Goal: Transaction & Acquisition: Purchase product/service

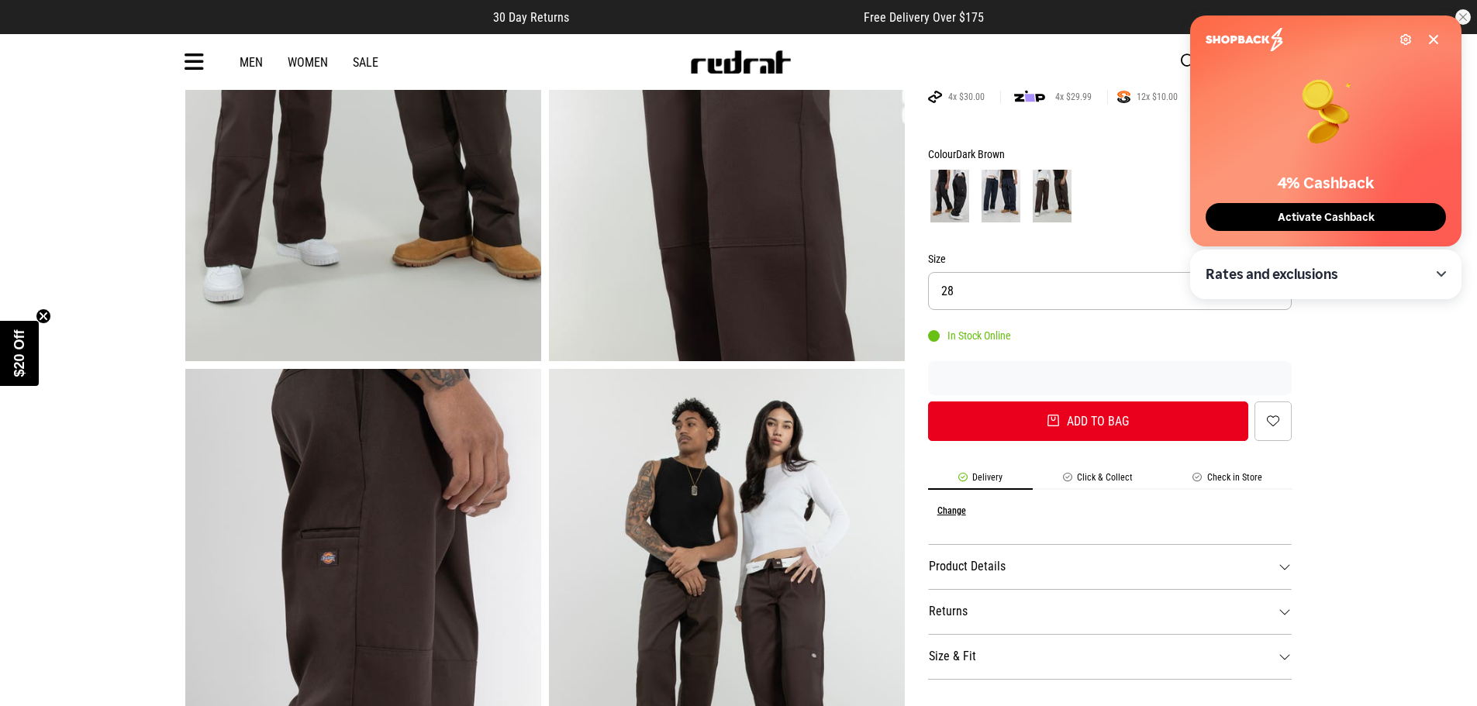
scroll to position [233, 0]
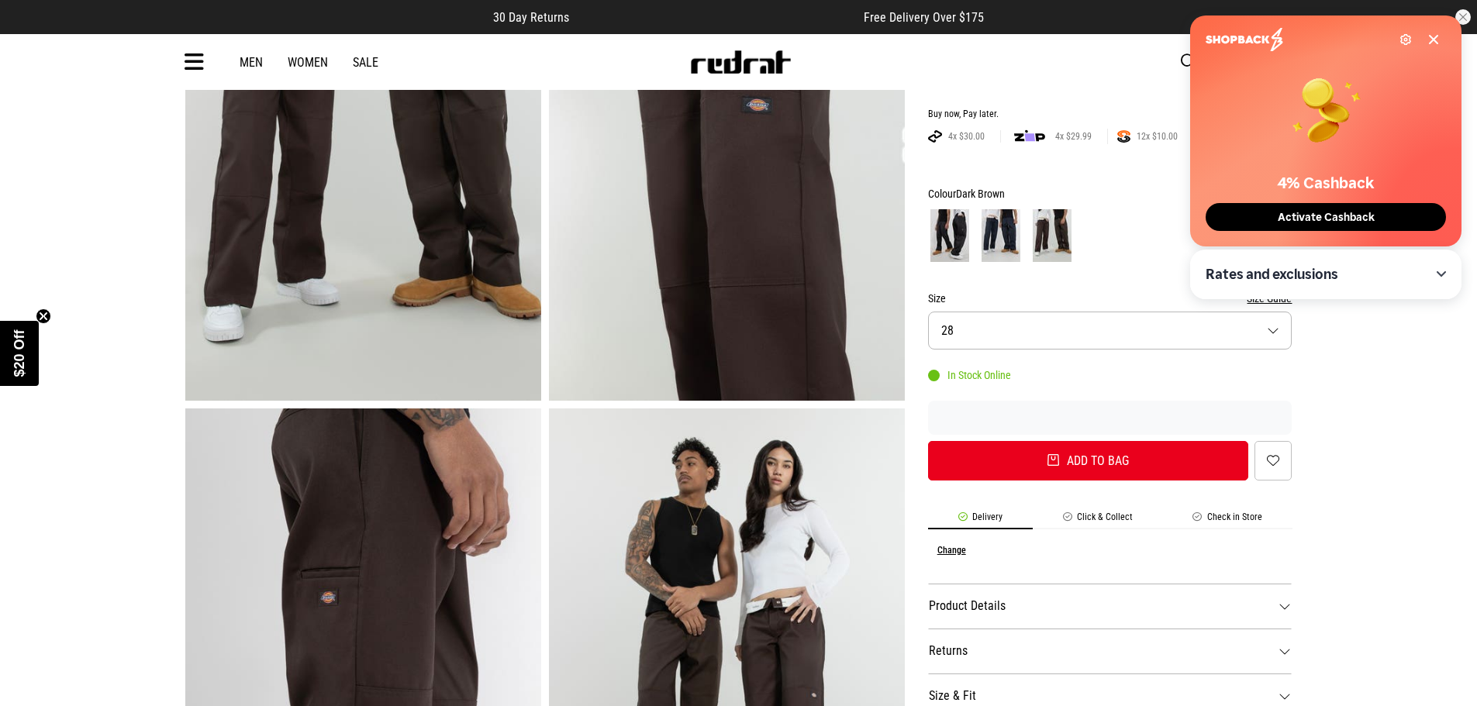
click at [1029, 331] on button "Size 28" at bounding box center [1110, 331] width 364 height 38
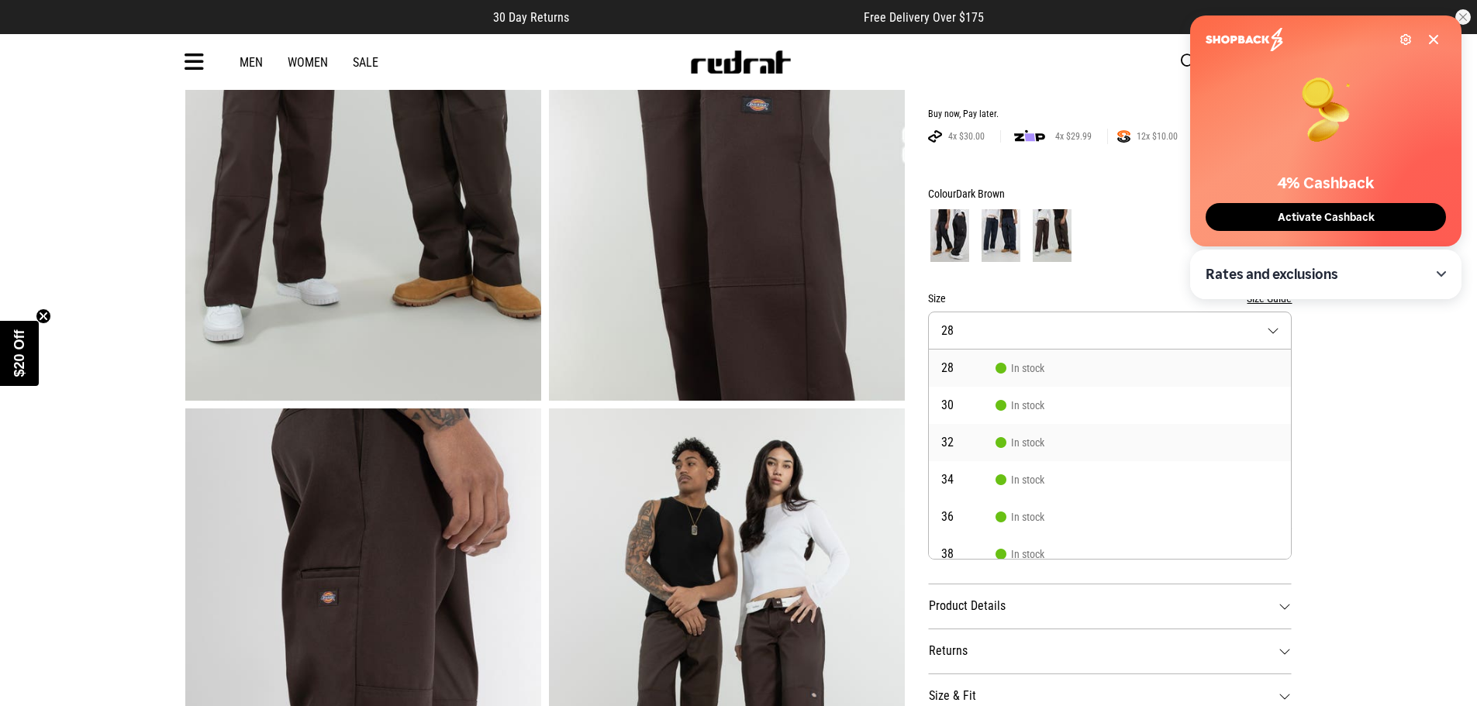
click at [962, 448] on span "32" at bounding box center [968, 443] width 54 height 12
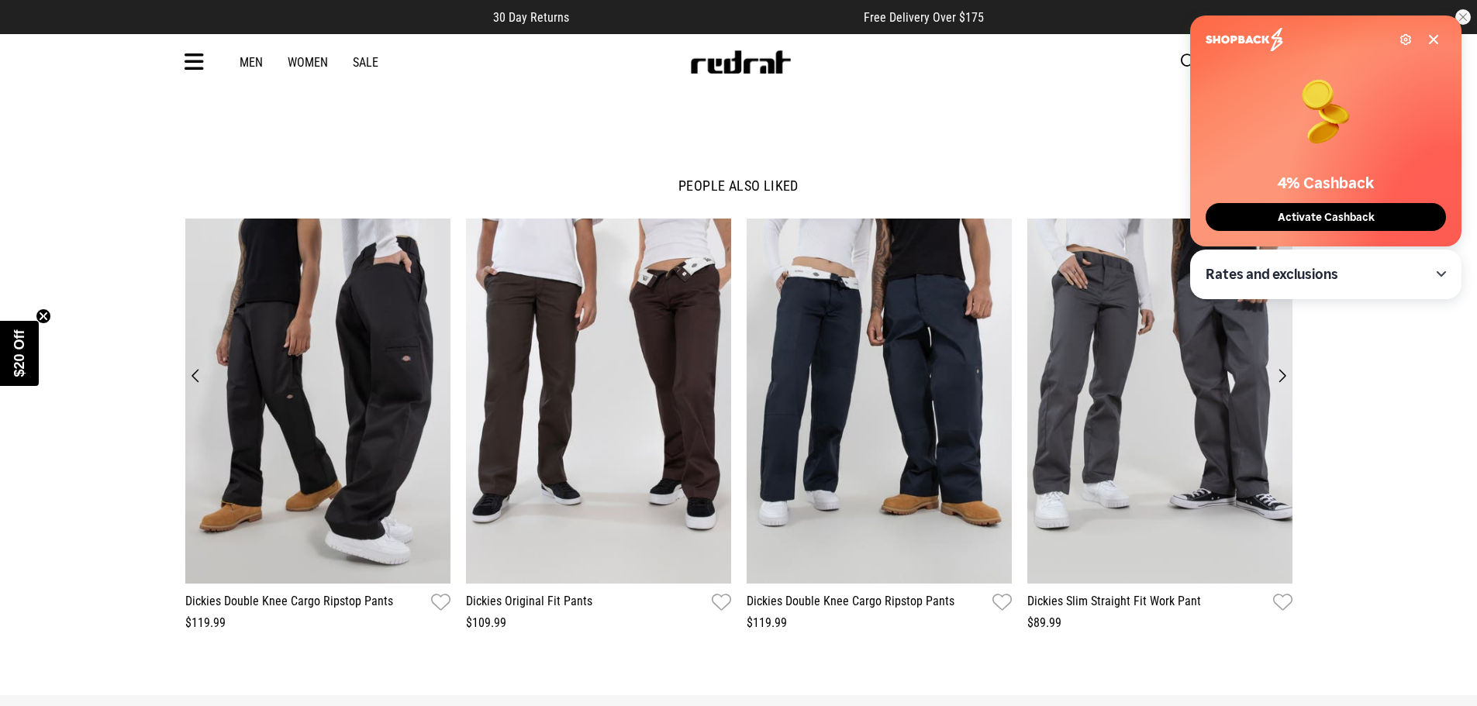
scroll to position [1783, 0]
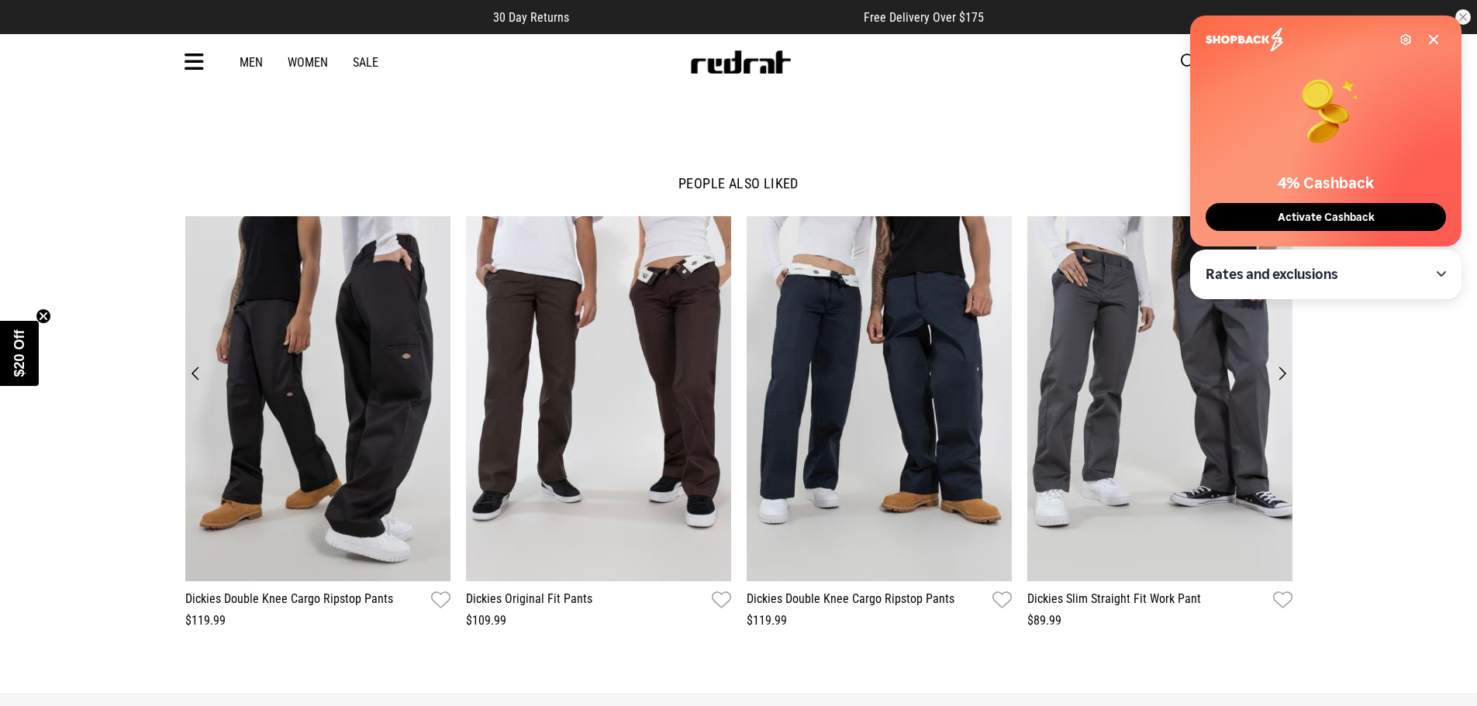
drag, startPoint x: 1347, startPoint y: 333, endPoint x: 31, endPoint y: 377, distance: 1316.5
click at [31, 377] on span "$20 Off" at bounding box center [19, 353] width 39 height 65
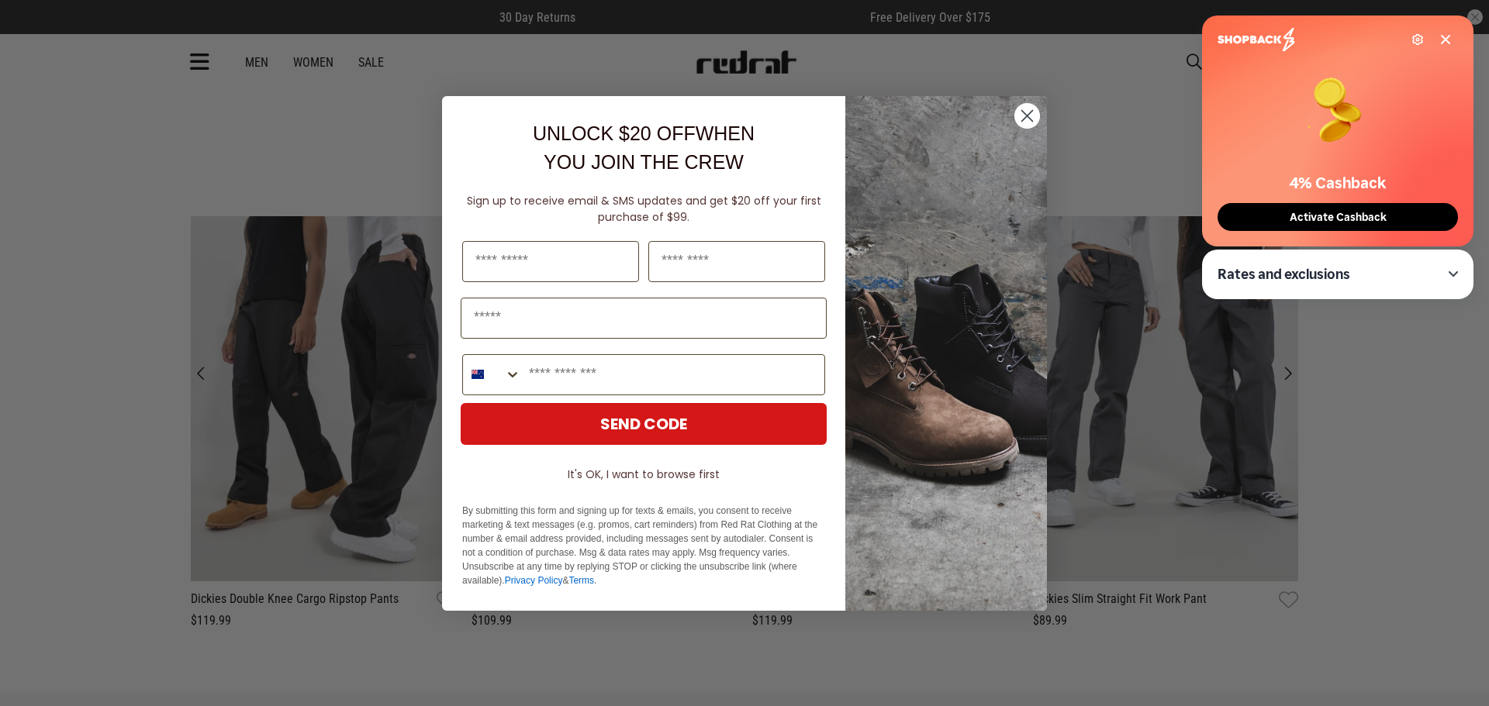
click at [101, 270] on div "Close dialog UNLOCK $20 OFF WHEN YOU JOIN THE CREW Sign up to receive email & S…" at bounding box center [744, 353] width 1489 height 706
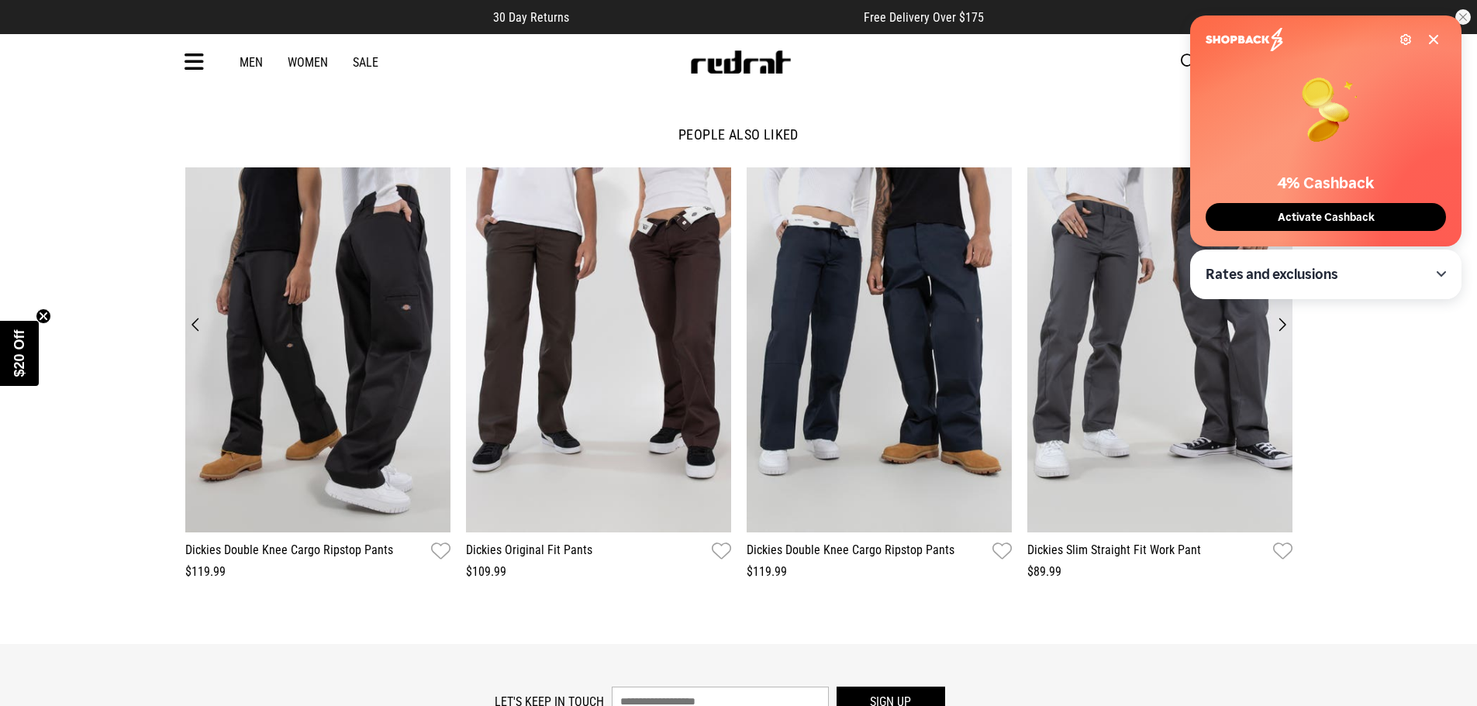
scroll to position [1706, 0]
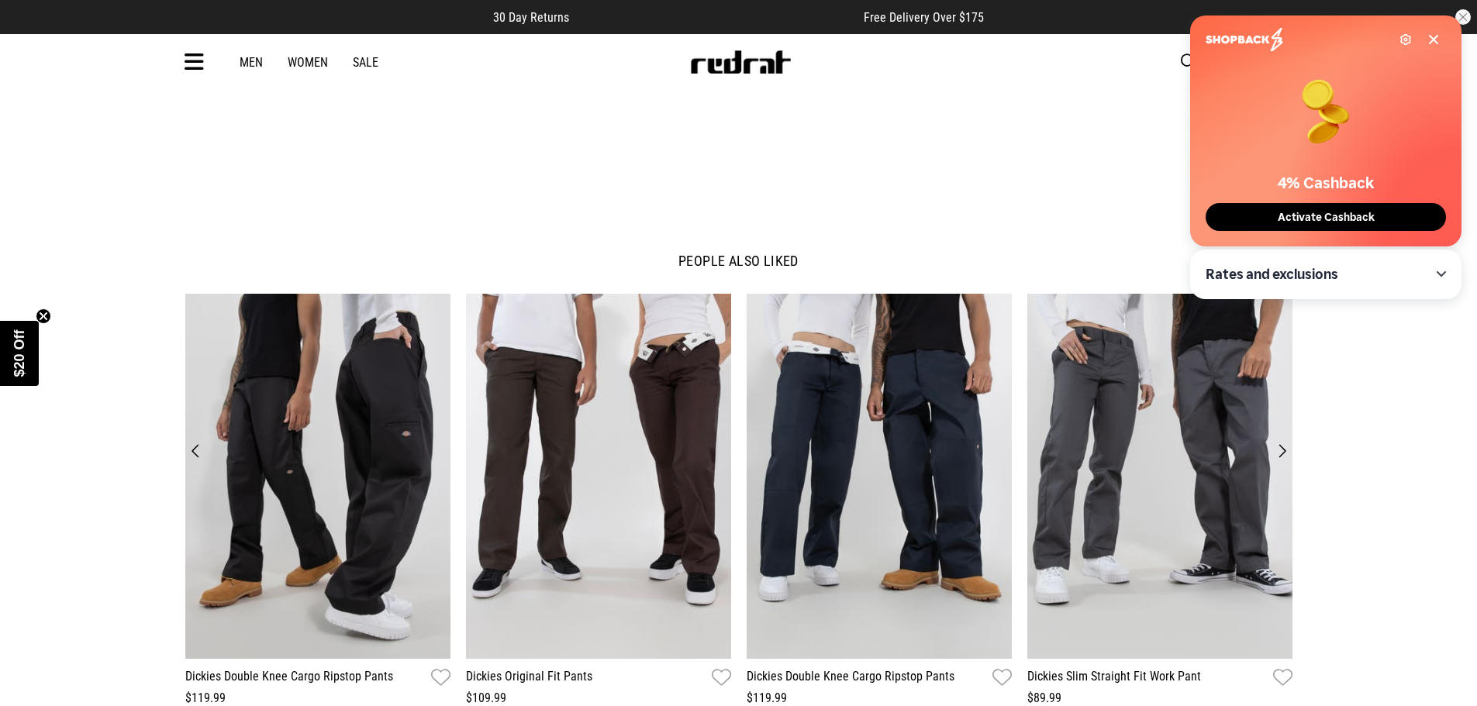
click at [1282, 451] on button "Next" at bounding box center [1282, 451] width 21 height 22
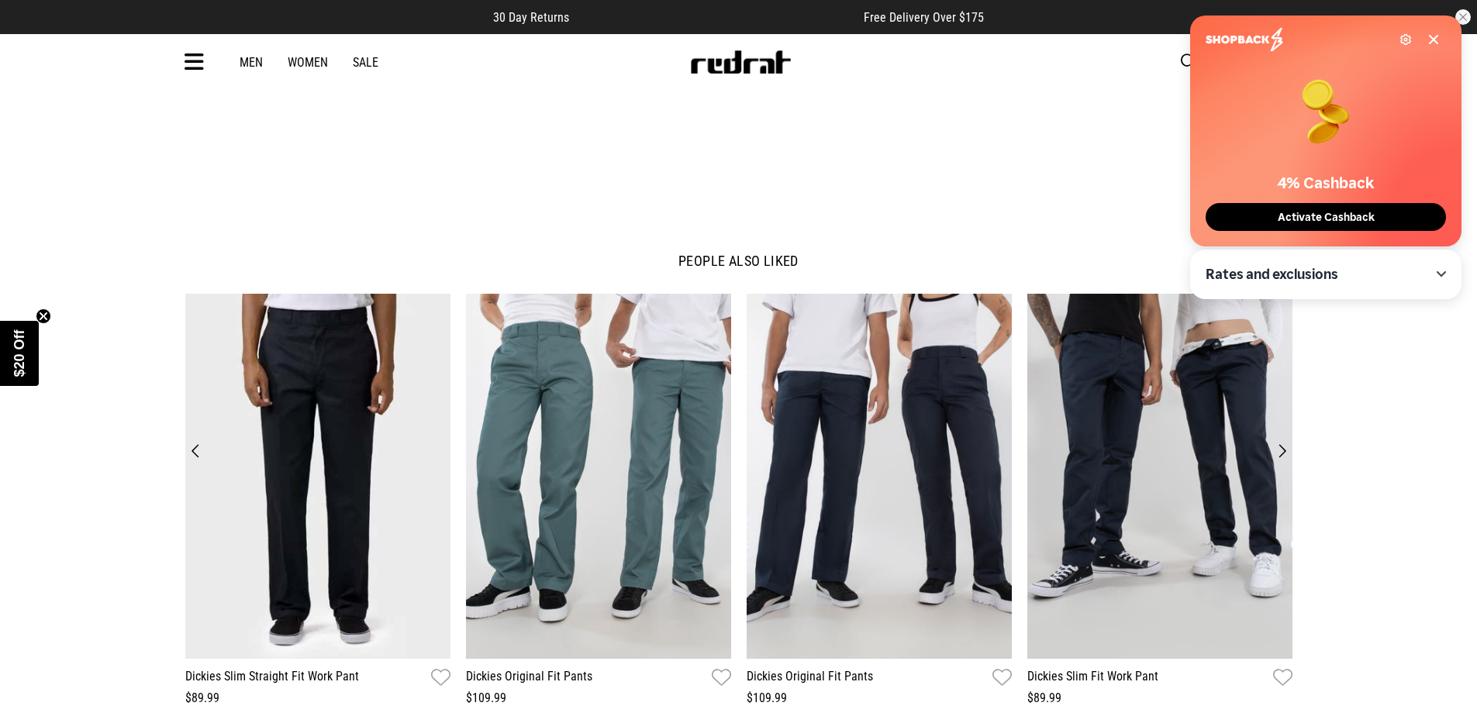
click at [1289, 442] on button "Next" at bounding box center [1282, 451] width 21 height 22
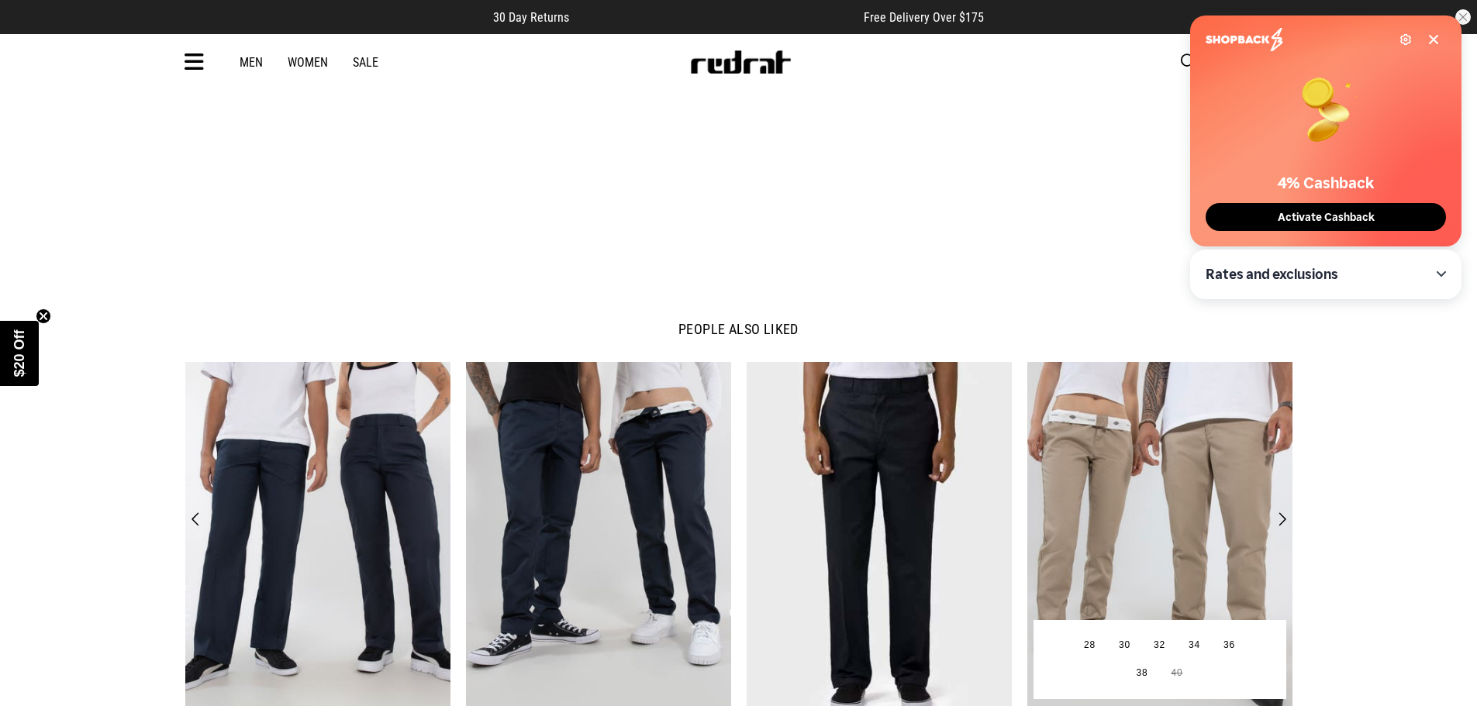
scroll to position [1628, 0]
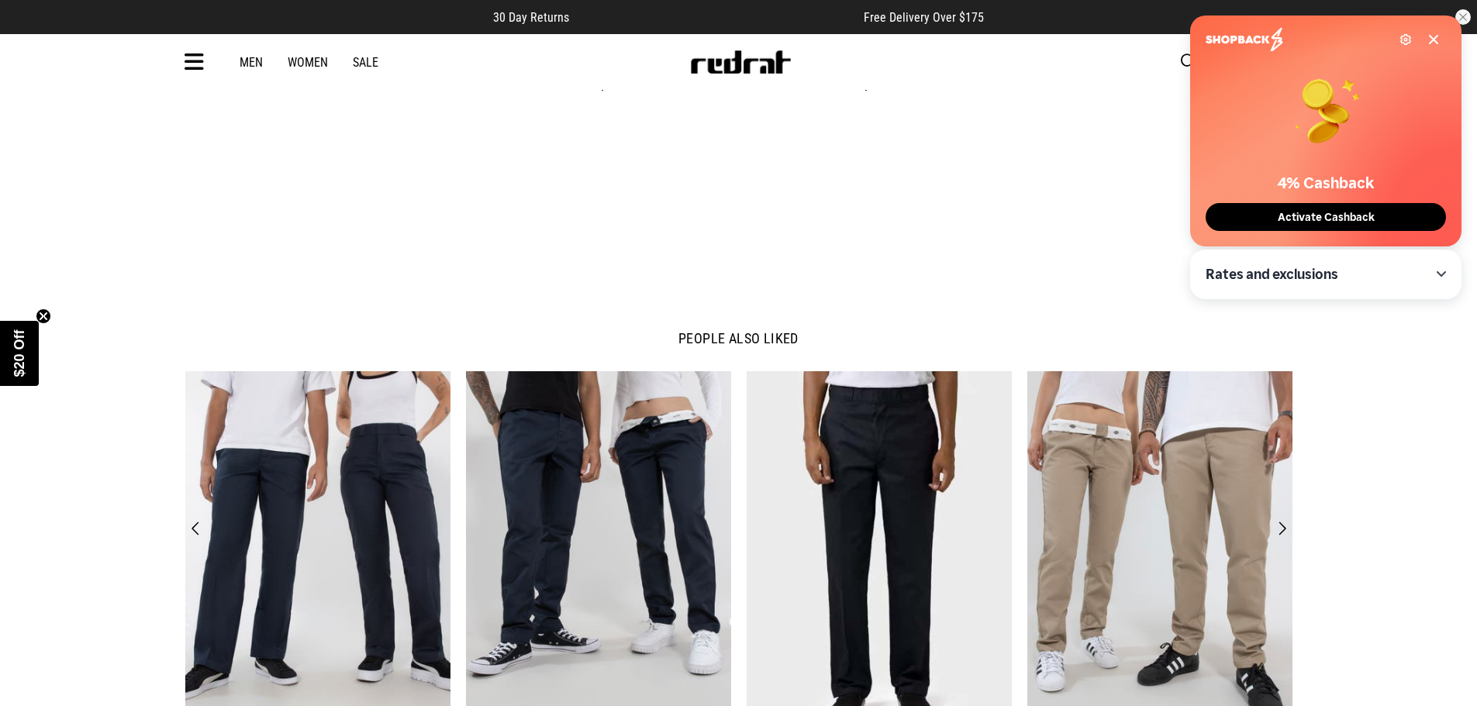
click at [1275, 523] on button "Next" at bounding box center [1282, 529] width 21 height 22
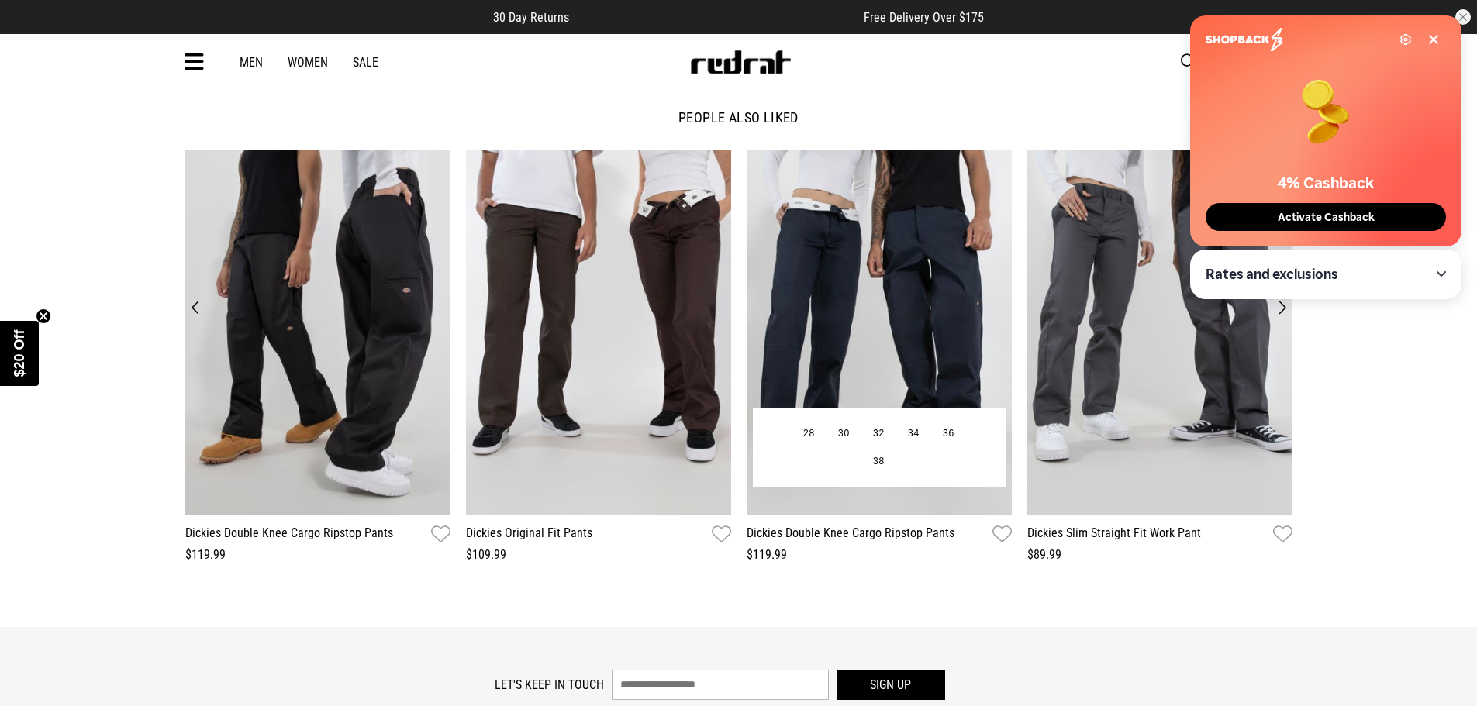
scroll to position [1861, 0]
